Goal: Task Accomplishment & Management: Use online tool/utility

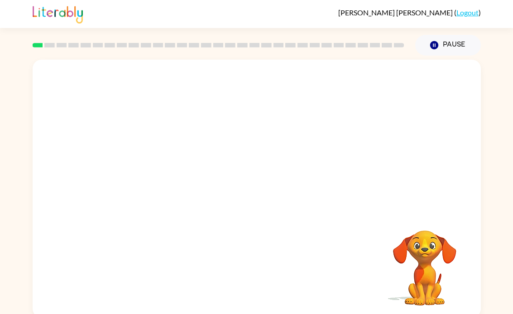
scroll to position [4, 0]
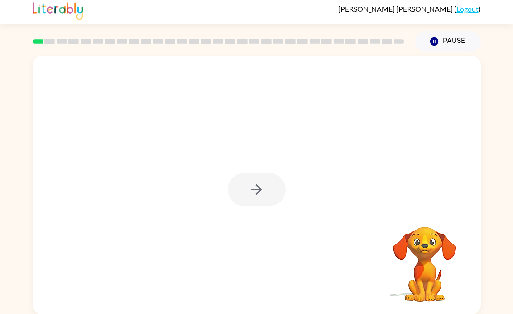
click at [262, 183] on div at bounding box center [257, 189] width 58 height 33
click at [249, 189] on icon "button" at bounding box center [256, 190] width 16 height 16
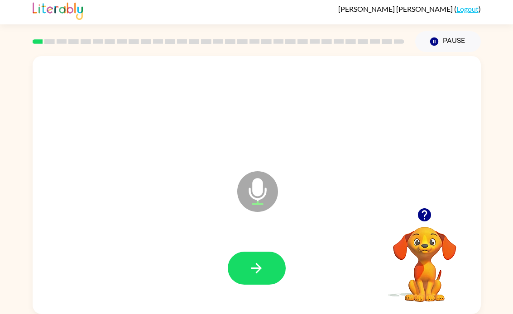
click at [252, 268] on icon "button" at bounding box center [256, 268] width 10 height 10
click at [260, 264] on icon "button" at bounding box center [256, 269] width 16 height 16
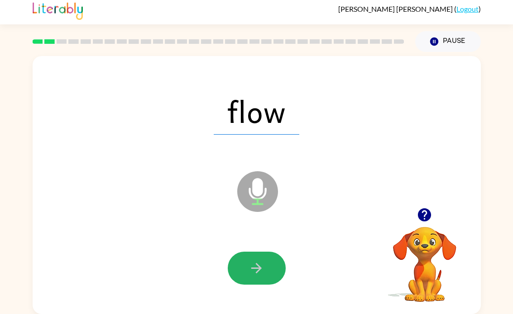
click at [245, 269] on button "button" at bounding box center [257, 268] width 58 height 33
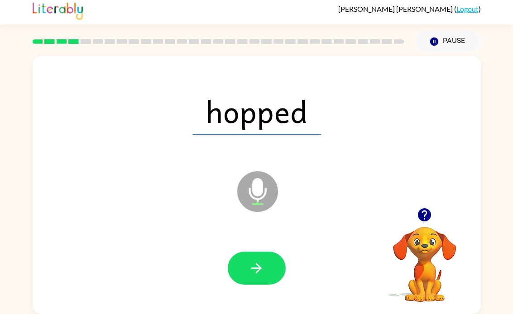
click at [256, 271] on icon "button" at bounding box center [256, 269] width 16 height 16
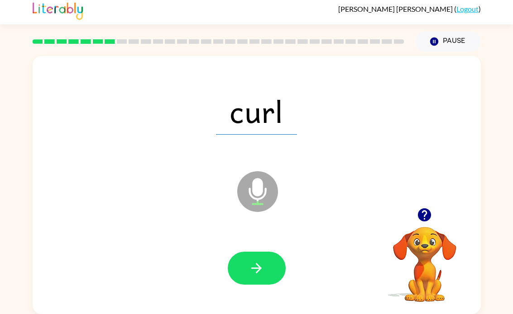
click at [253, 271] on icon "button" at bounding box center [256, 269] width 16 height 16
click at [253, 268] on icon "button" at bounding box center [256, 268] width 10 height 10
click at [264, 253] on button "button" at bounding box center [257, 268] width 58 height 33
click at [246, 277] on button "button" at bounding box center [257, 268] width 58 height 33
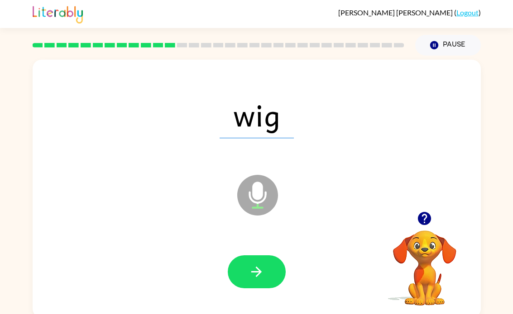
click at [257, 269] on icon "button" at bounding box center [256, 272] width 16 height 16
click at [263, 265] on icon "button" at bounding box center [256, 272] width 16 height 16
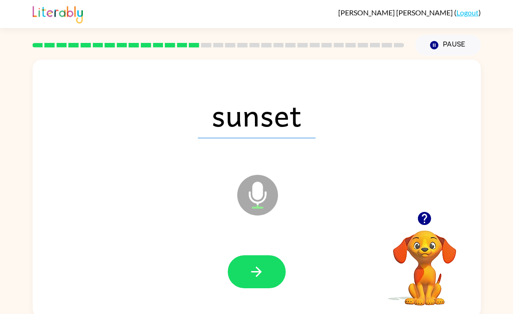
click at [257, 269] on icon "button" at bounding box center [256, 272] width 10 height 10
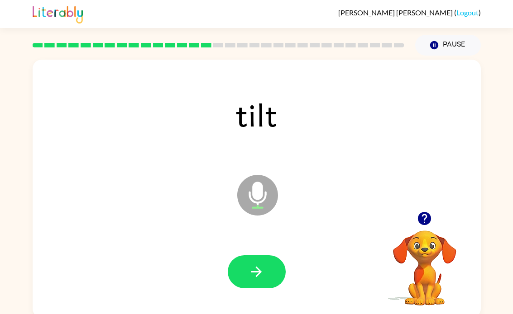
click at [257, 276] on icon "button" at bounding box center [256, 272] width 10 height 10
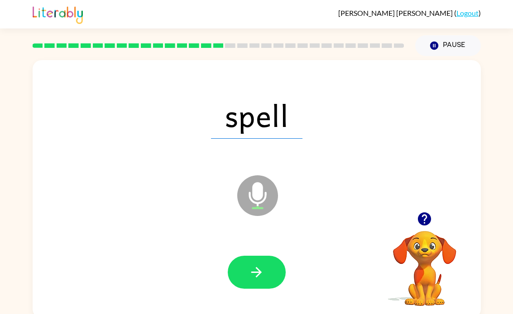
scroll to position [1, 0]
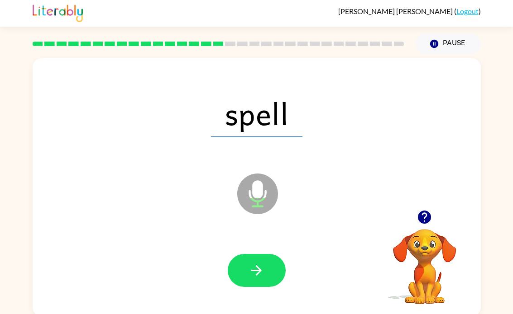
click at [261, 268] on icon "button" at bounding box center [256, 271] width 16 height 16
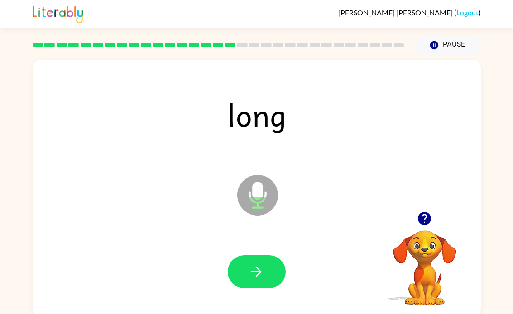
click at [256, 272] on icon "button" at bounding box center [256, 272] width 10 height 10
click at [243, 276] on button "button" at bounding box center [257, 272] width 58 height 33
click at [247, 279] on button "button" at bounding box center [257, 272] width 58 height 33
click at [244, 285] on button "button" at bounding box center [257, 272] width 58 height 33
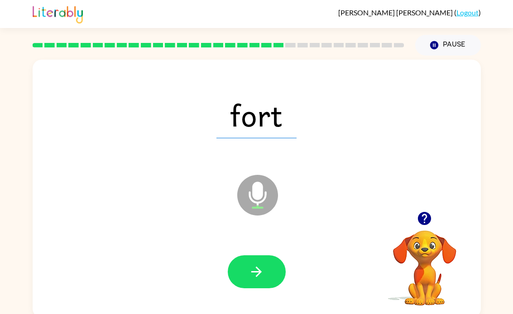
click at [249, 278] on icon "button" at bounding box center [256, 272] width 16 height 16
click at [250, 289] on button "button" at bounding box center [257, 272] width 58 height 33
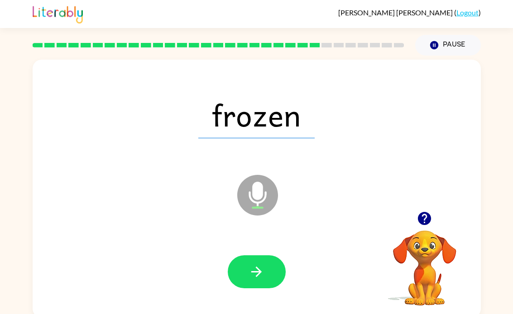
click at [268, 274] on button "button" at bounding box center [257, 272] width 58 height 33
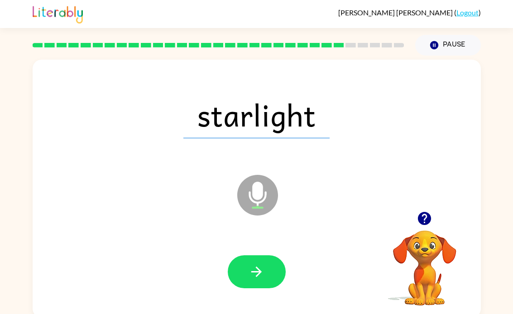
click at [254, 278] on icon "button" at bounding box center [256, 272] width 16 height 16
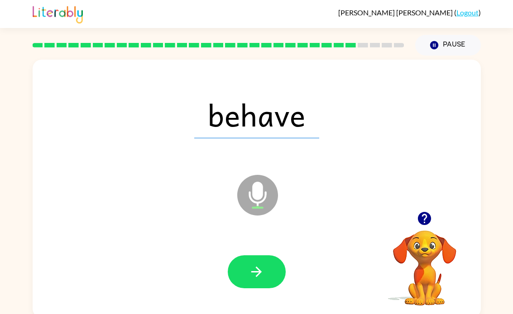
click at [259, 275] on icon "button" at bounding box center [256, 272] width 16 height 16
click at [259, 275] on div at bounding box center [257, 272] width 58 height 33
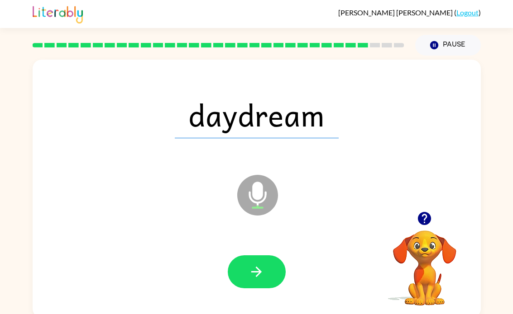
click at [250, 271] on icon "button" at bounding box center [256, 272] width 16 height 16
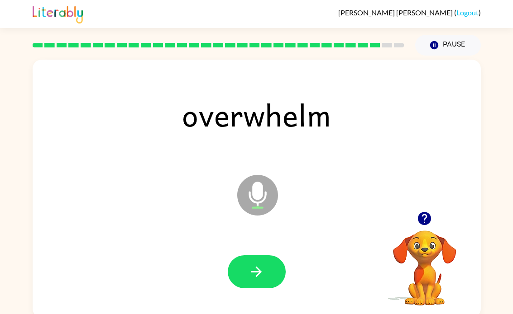
click at [253, 271] on icon "button" at bounding box center [256, 272] width 16 height 16
